Goal: Task Accomplishment & Management: Use online tool/utility

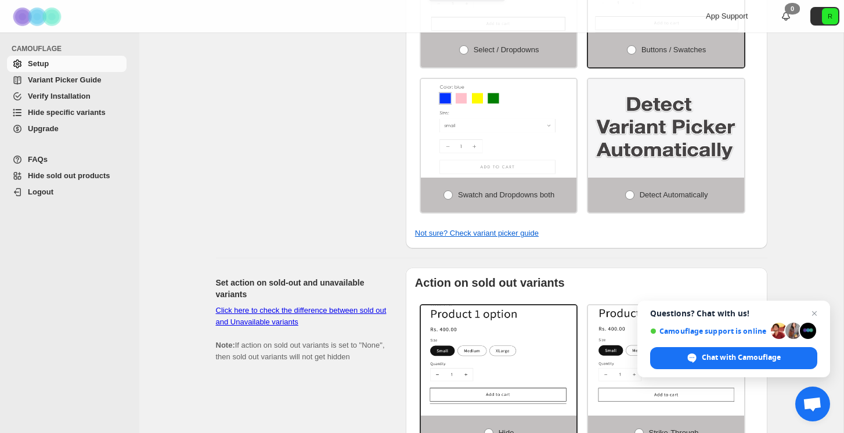
scroll to position [277, 0]
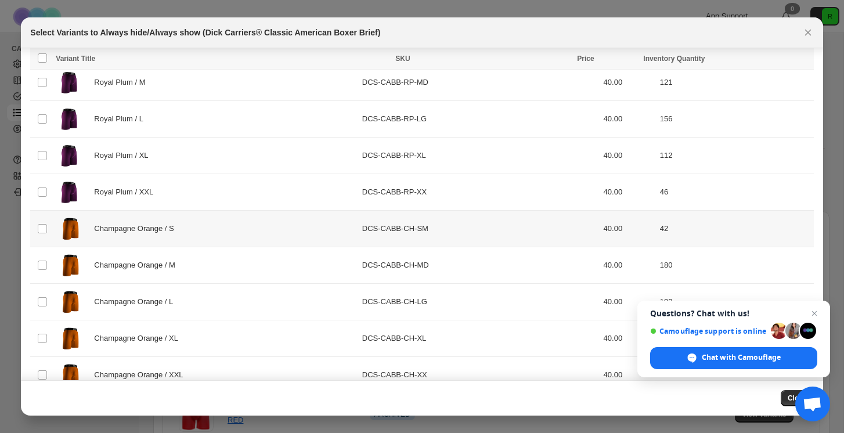
scroll to position [154, 0]
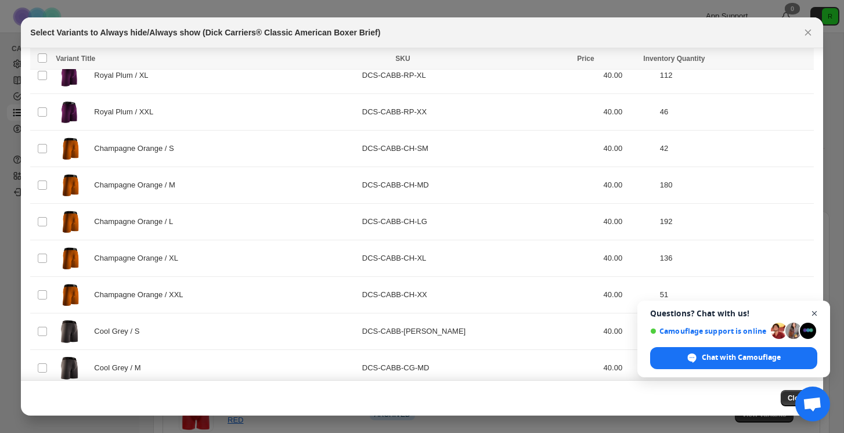
click at [819, 312] on span "Close chat" at bounding box center [815, 314] width 15 height 15
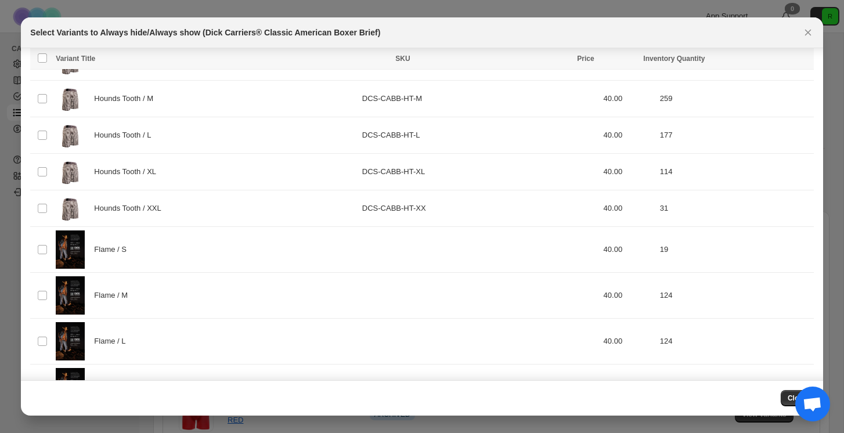
scroll to position [1423, 0]
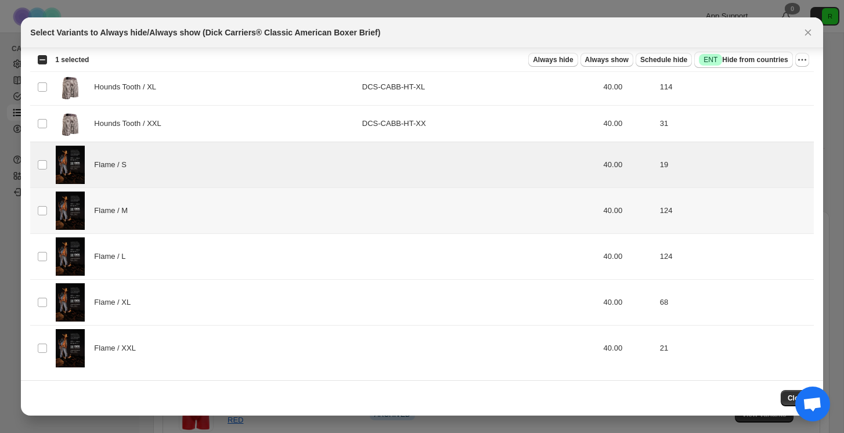
click at [45, 192] on td "Select product variant" at bounding box center [41, 211] width 22 height 46
click at [44, 249] on td "Select product variant" at bounding box center [41, 256] width 22 height 46
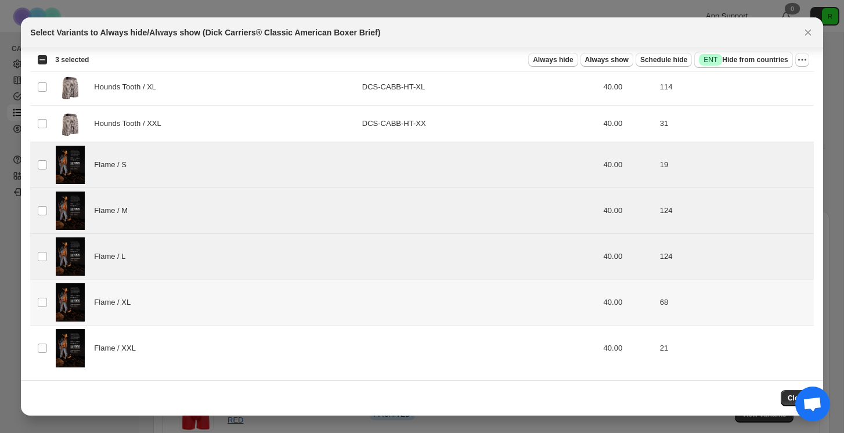
click at [44, 293] on td "Select product variant" at bounding box center [41, 302] width 22 height 46
click at [46, 343] on td "Select product variant" at bounding box center [41, 347] width 22 height 45
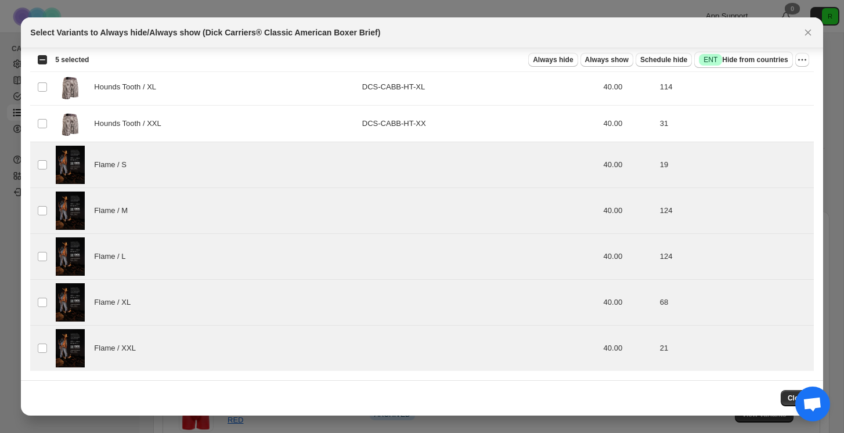
drag, startPoint x: 743, startPoint y: 31, endPoint x: 737, endPoint y: 16, distance: 16.0
click at [806, 65] on icon "More actions" at bounding box center [803, 60] width 12 height 12
click at [748, 32] on div "Select Variants to Always hide/Always show (Dick Carriers® Classic American Box…" at bounding box center [411, 33] width 762 height 12
click at [557, 62] on span "Always hide" at bounding box center [553, 59] width 40 height 9
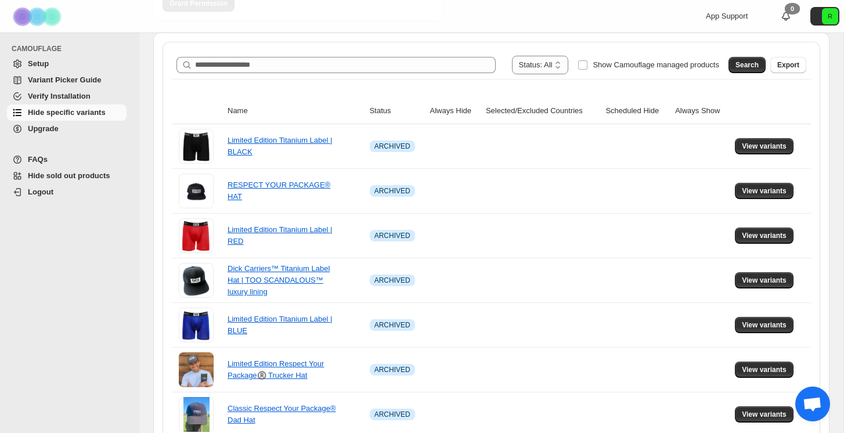
scroll to position [0, 0]
